Goal: Use online tool/utility: Use online tool/utility

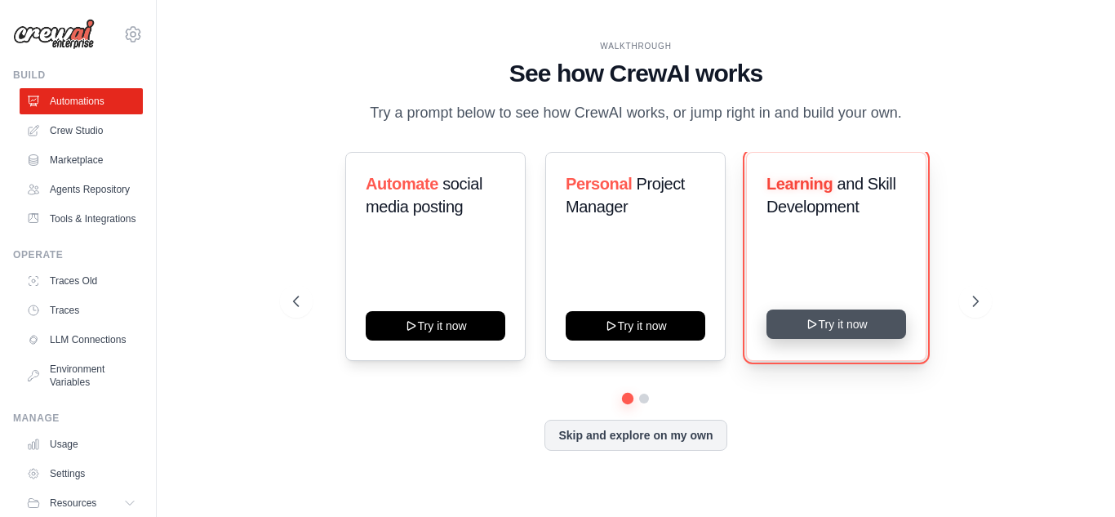
click at [846, 317] on button "Try it now" at bounding box center [836, 323] width 140 height 29
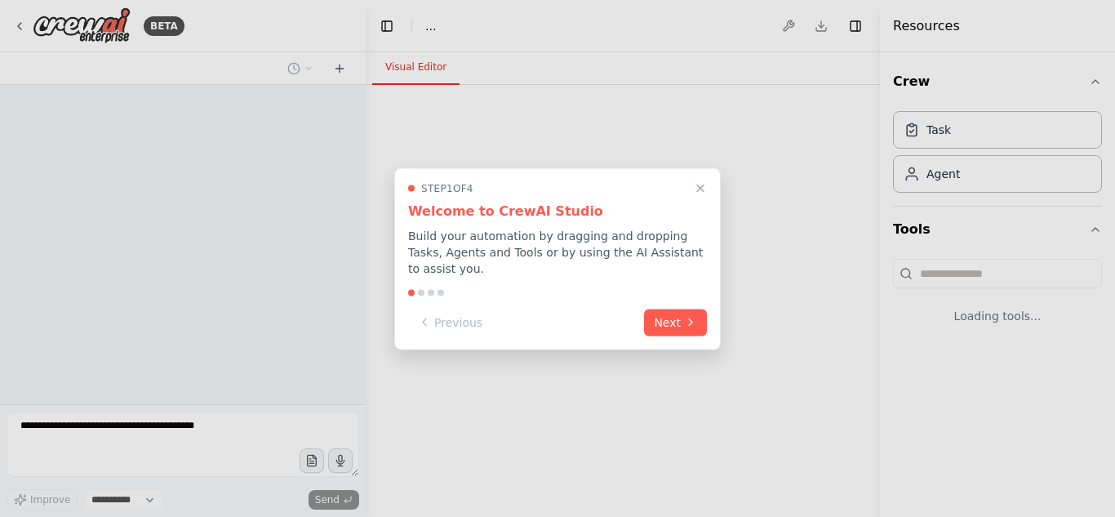
select select "****"
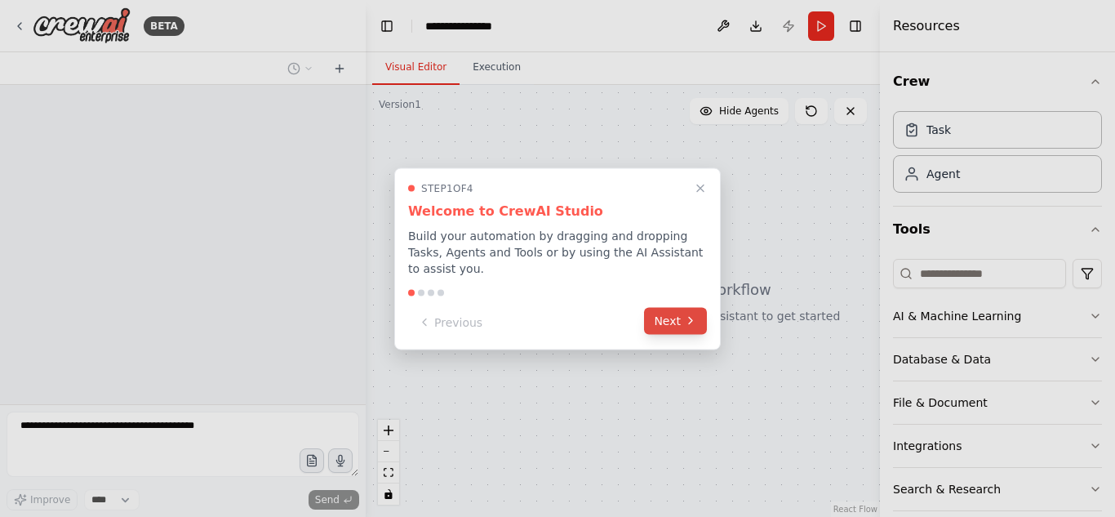
click at [679, 307] on button "Next" at bounding box center [675, 320] width 63 height 27
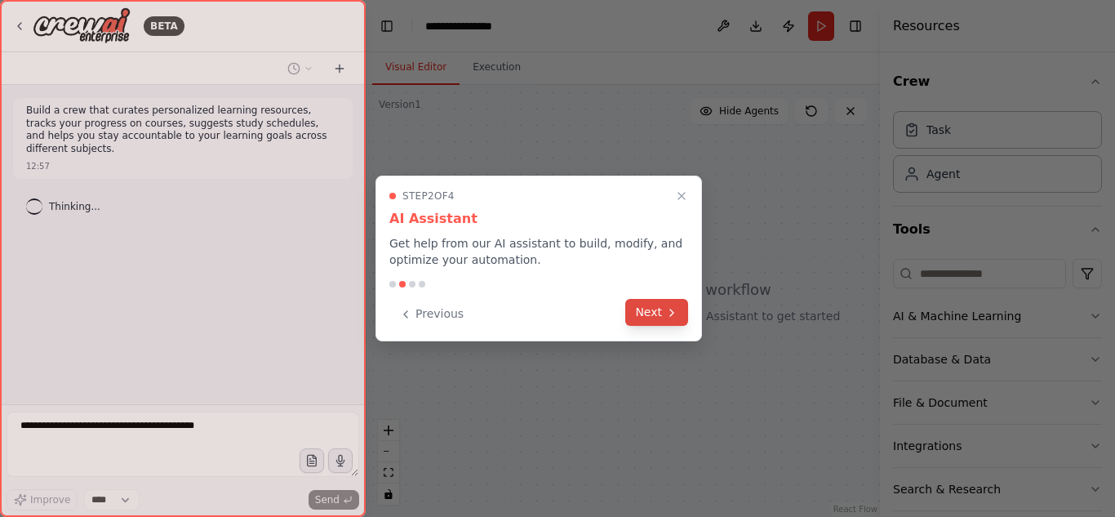
click at [679, 304] on button "Next" at bounding box center [656, 312] width 63 height 27
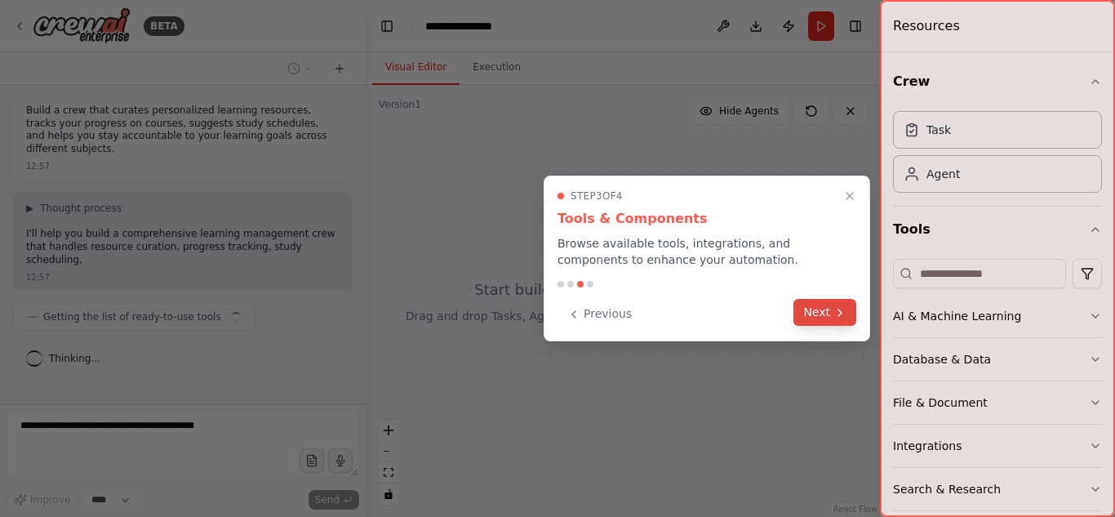
click at [810, 311] on button "Next" at bounding box center [824, 312] width 63 height 27
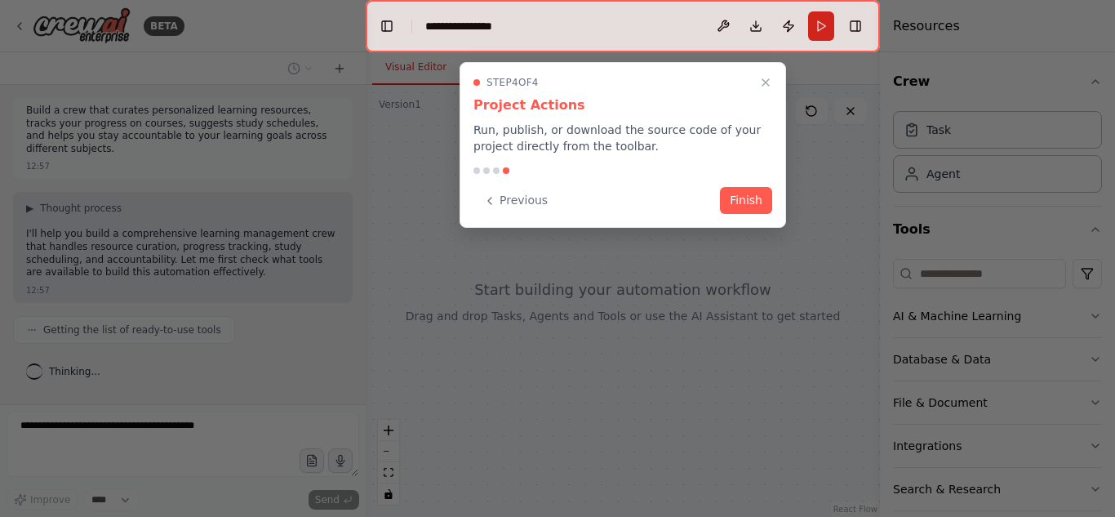
click at [738, 201] on button "Finish" at bounding box center [746, 200] width 52 height 27
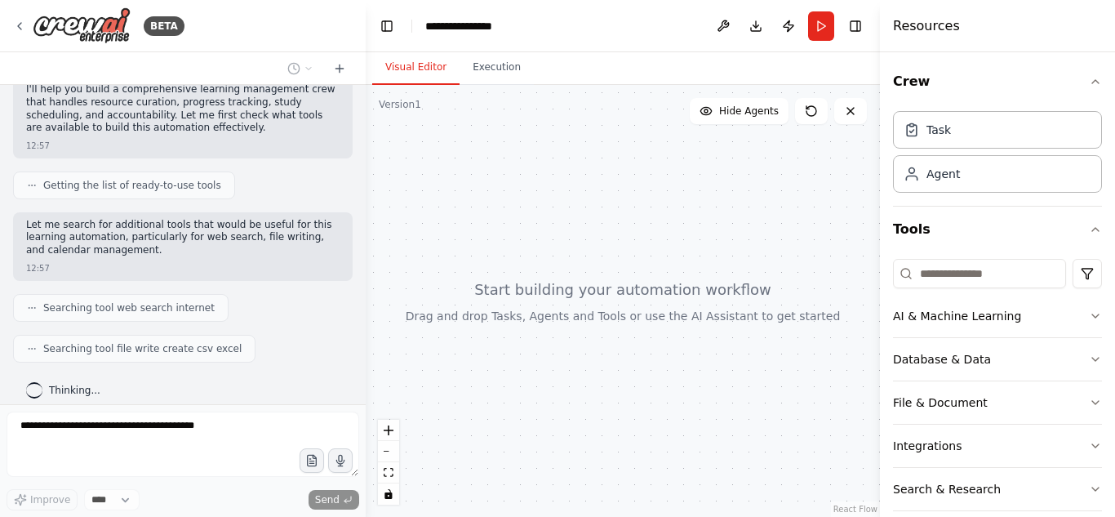
scroll to position [185, 0]
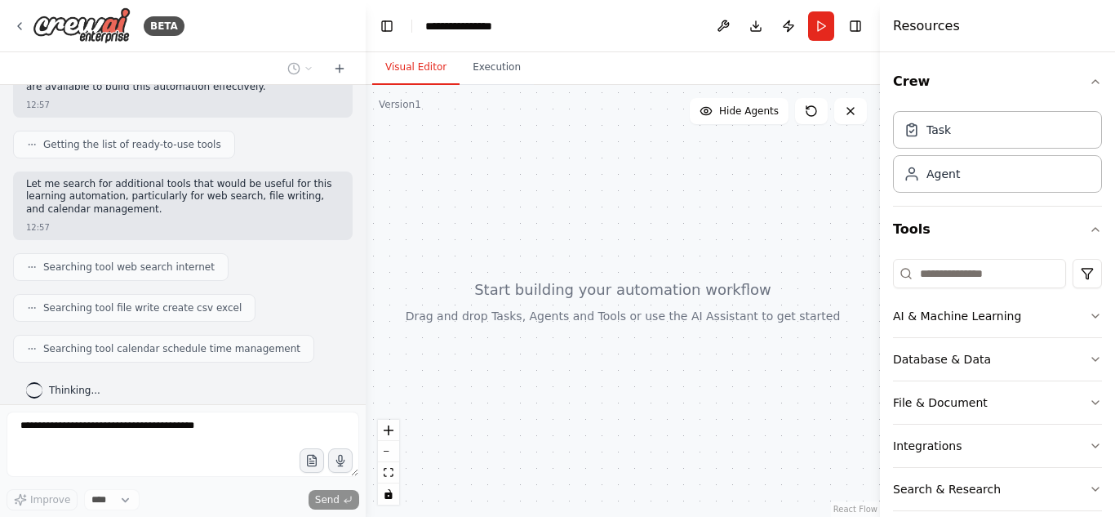
click at [567, 257] on div at bounding box center [623, 301] width 514 height 432
click at [187, 138] on span "Getting the list of ready-to-use tools" at bounding box center [132, 144] width 178 height 13
click at [187, 232] on div "Build a crew that curates personalized learning resources, tracks your progress…" at bounding box center [183, 244] width 366 height 319
drag, startPoint x: 175, startPoint y: 350, endPoint x: 169, endPoint y: 368, distance: 19.1
click at [175, 350] on div "Build a crew that curates personalized learning resources, tracks your progress…" at bounding box center [183, 244] width 366 height 319
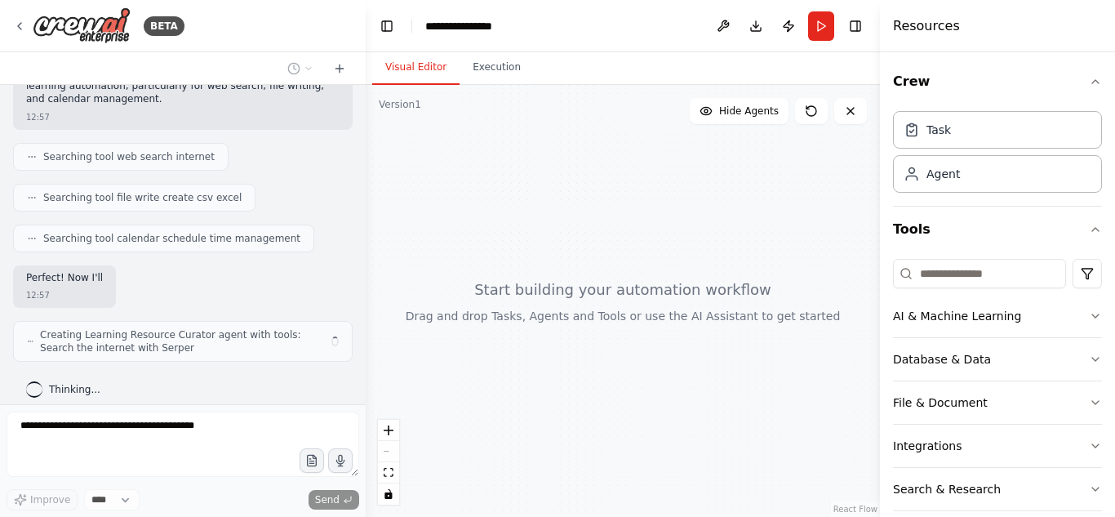
click at [154, 397] on div "Build a crew that curates personalized learning resources, tracks your progress…" at bounding box center [183, 244] width 366 height 319
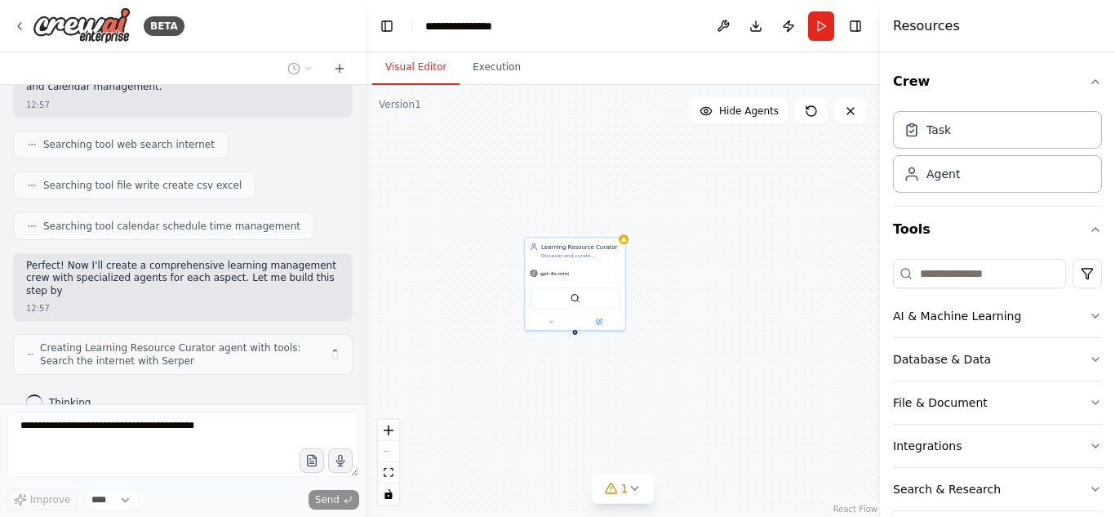
scroll to position [321, 0]
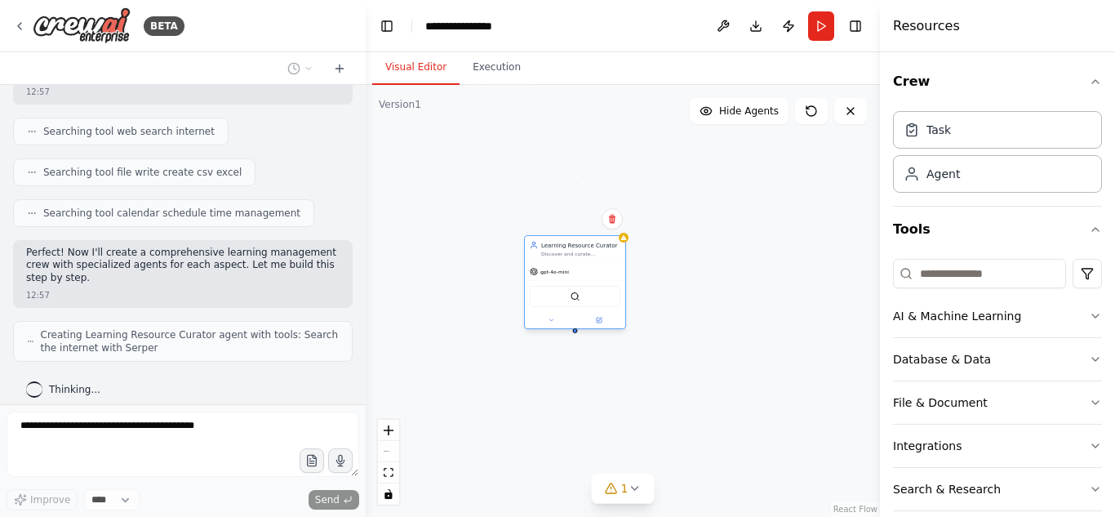
click at [579, 305] on div "SerperDevTool" at bounding box center [575, 296] width 91 height 21
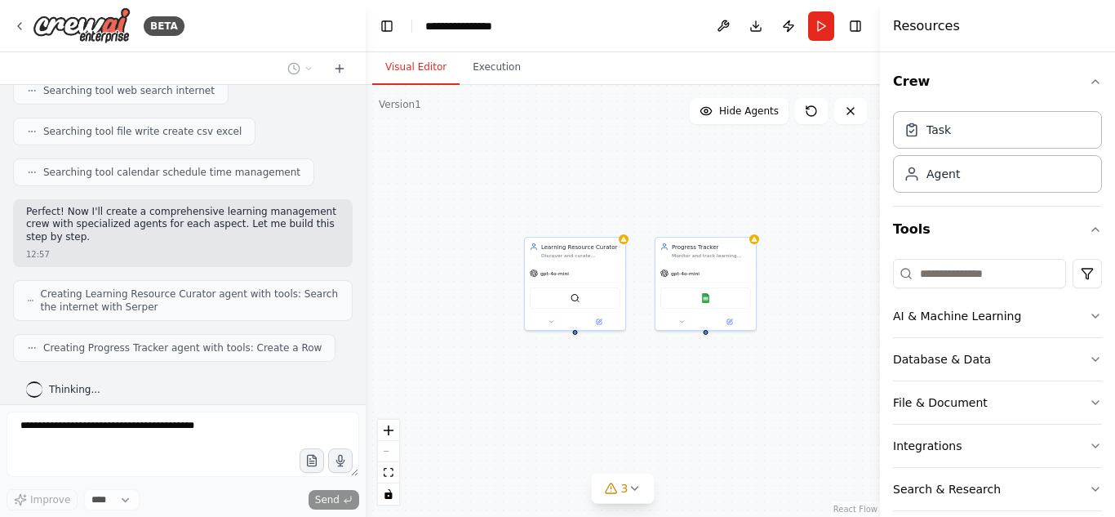
click at [627, 249] on div "Learning Resource Curator Discover and curate personalized learning resources f…" at bounding box center [623, 301] width 514 height 432
click at [627, 242] on div "Learning Resource Curator Discover and curate personalized learning resources f…" at bounding box center [623, 301] width 514 height 432
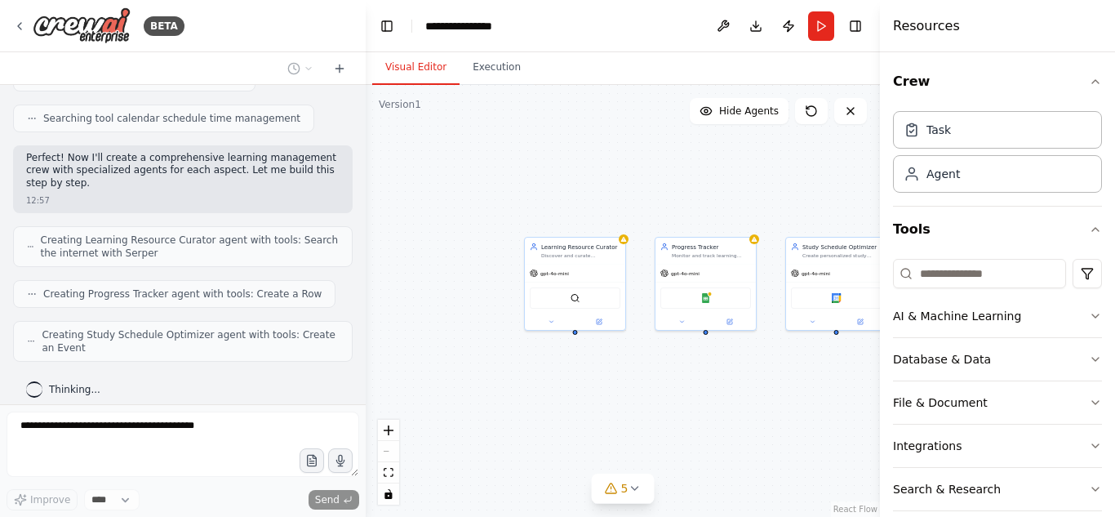
scroll to position [469, 0]
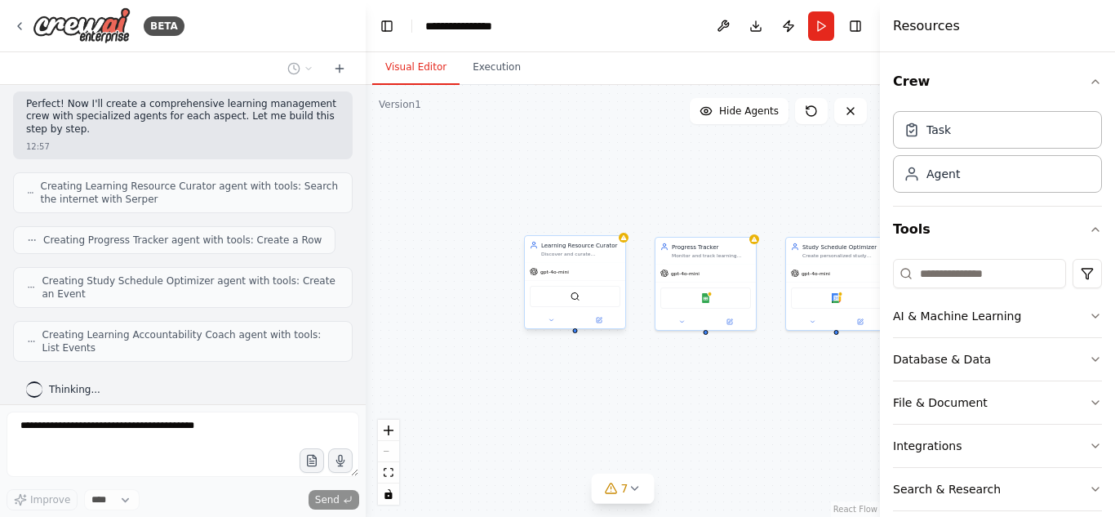
click at [609, 304] on div "SerperDevTool" at bounding box center [575, 296] width 91 height 21
